Goal: Download file/media

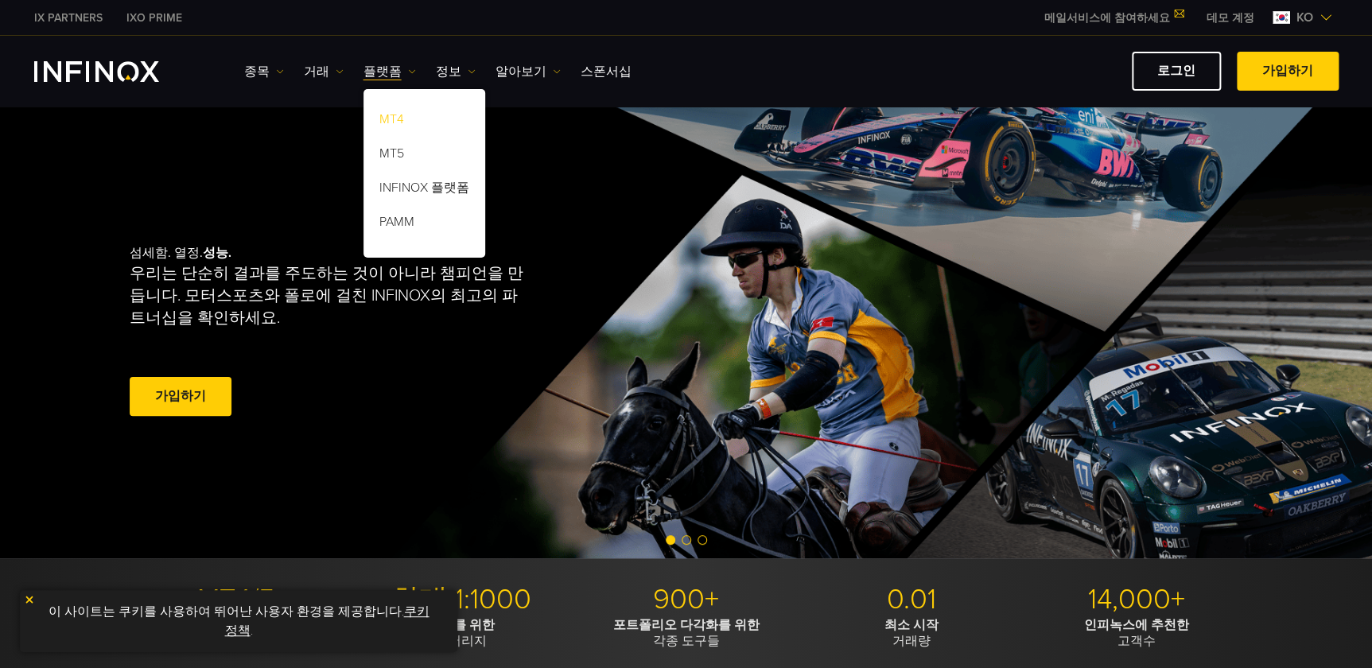
click at [401, 115] on link "MT4" at bounding box center [425, 122] width 122 height 34
click at [399, 115] on link "MT4" at bounding box center [425, 122] width 122 height 34
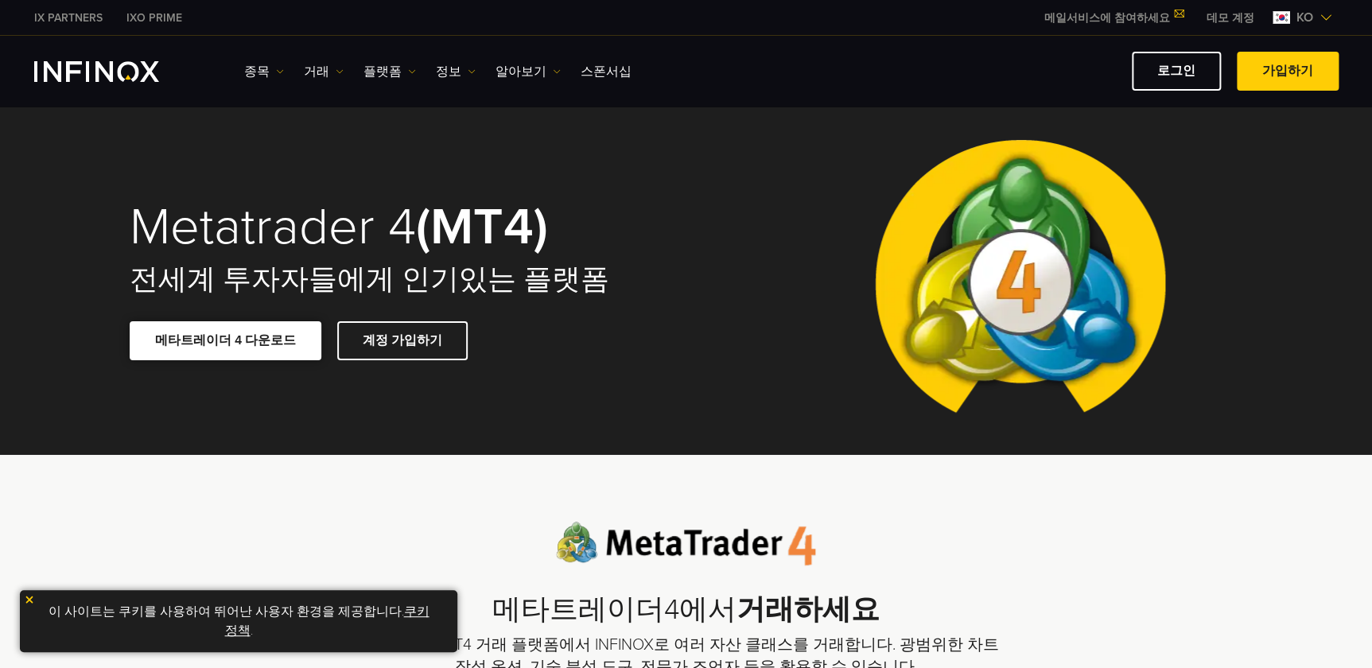
click at [247, 341] on link "메타트레이더 4 다운로드" at bounding box center [226, 340] width 192 height 39
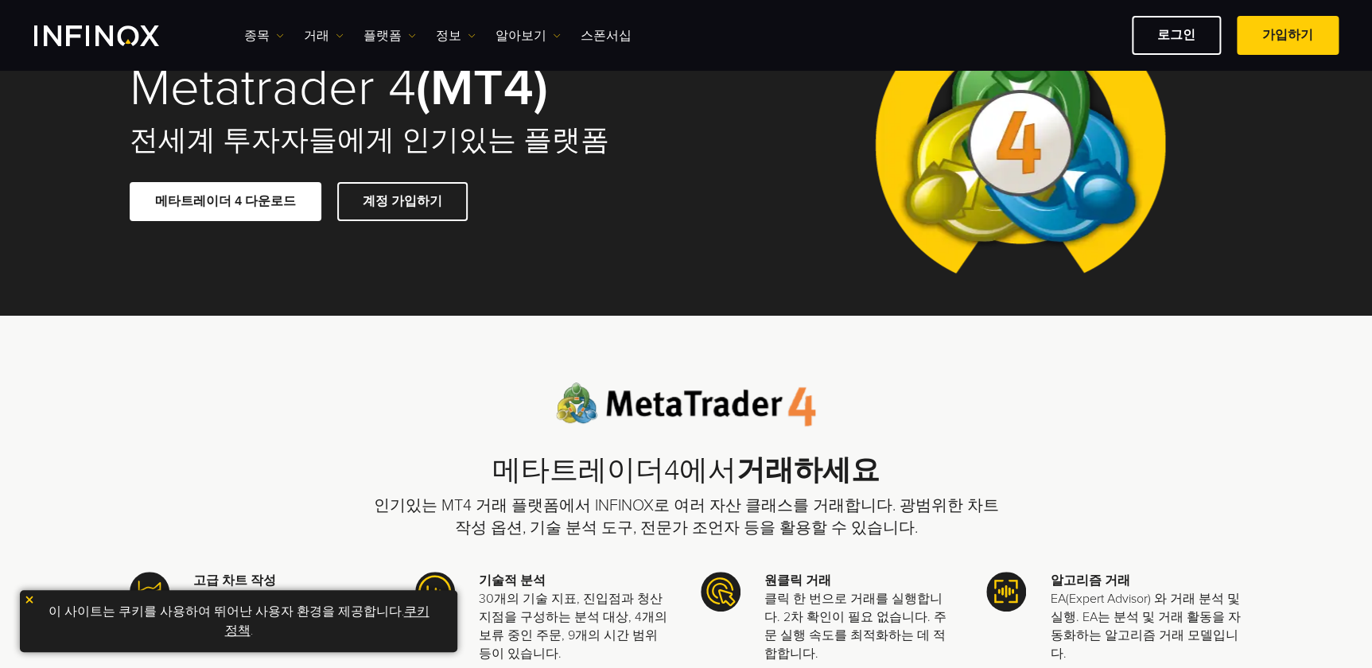
scroll to position [216, 0]
